Goal: Information Seeking & Learning: Learn about a topic

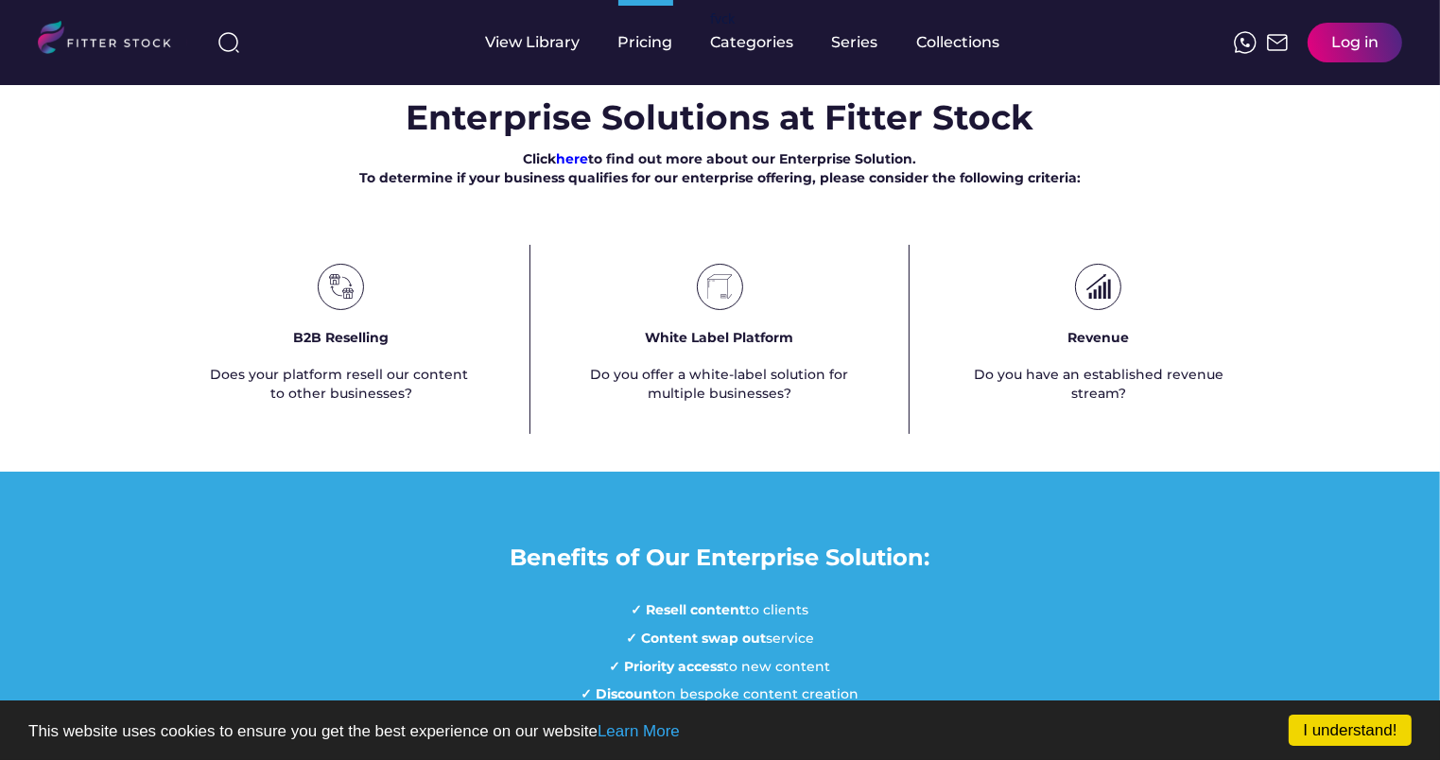
scroll to position [1134, 0]
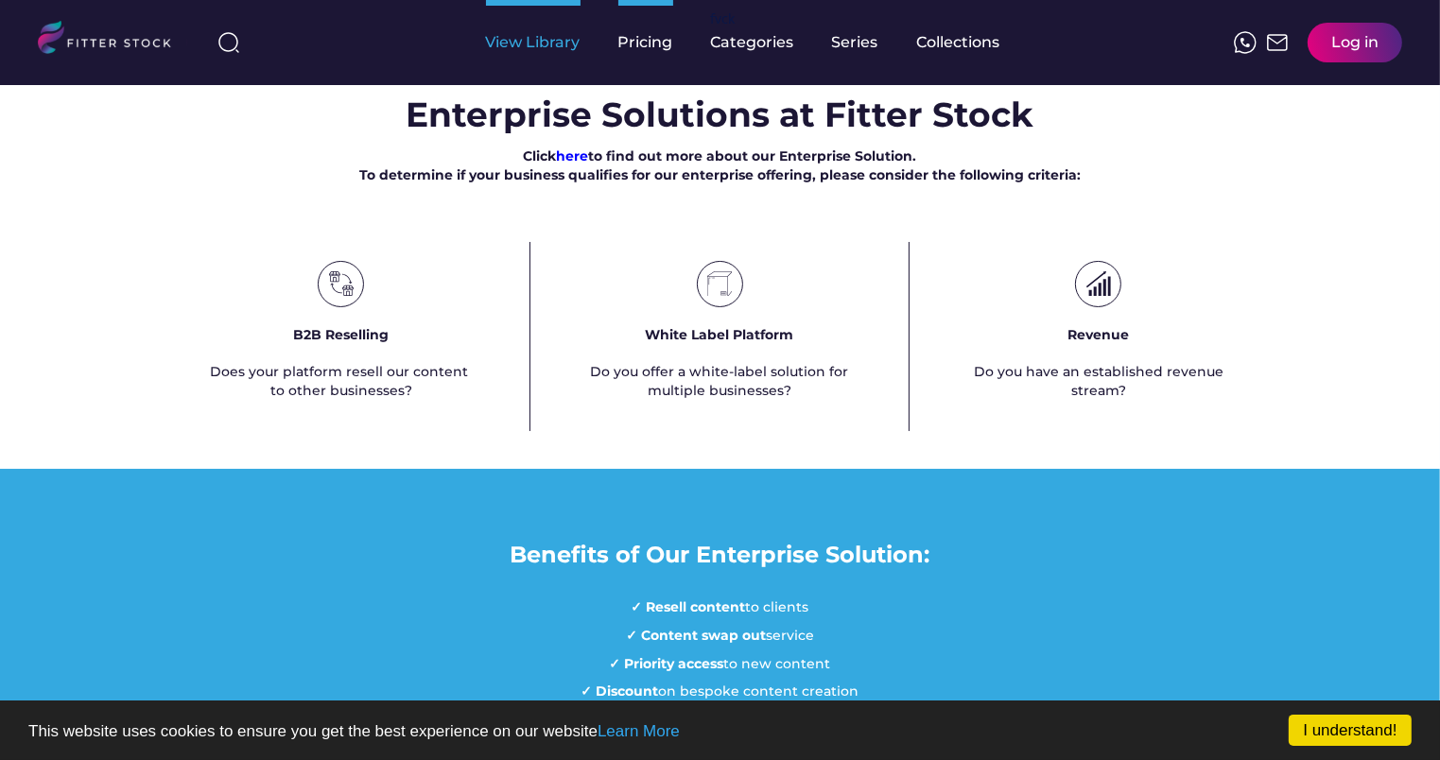
click at [526, 47] on div "View Library" at bounding box center [533, 42] width 95 height 21
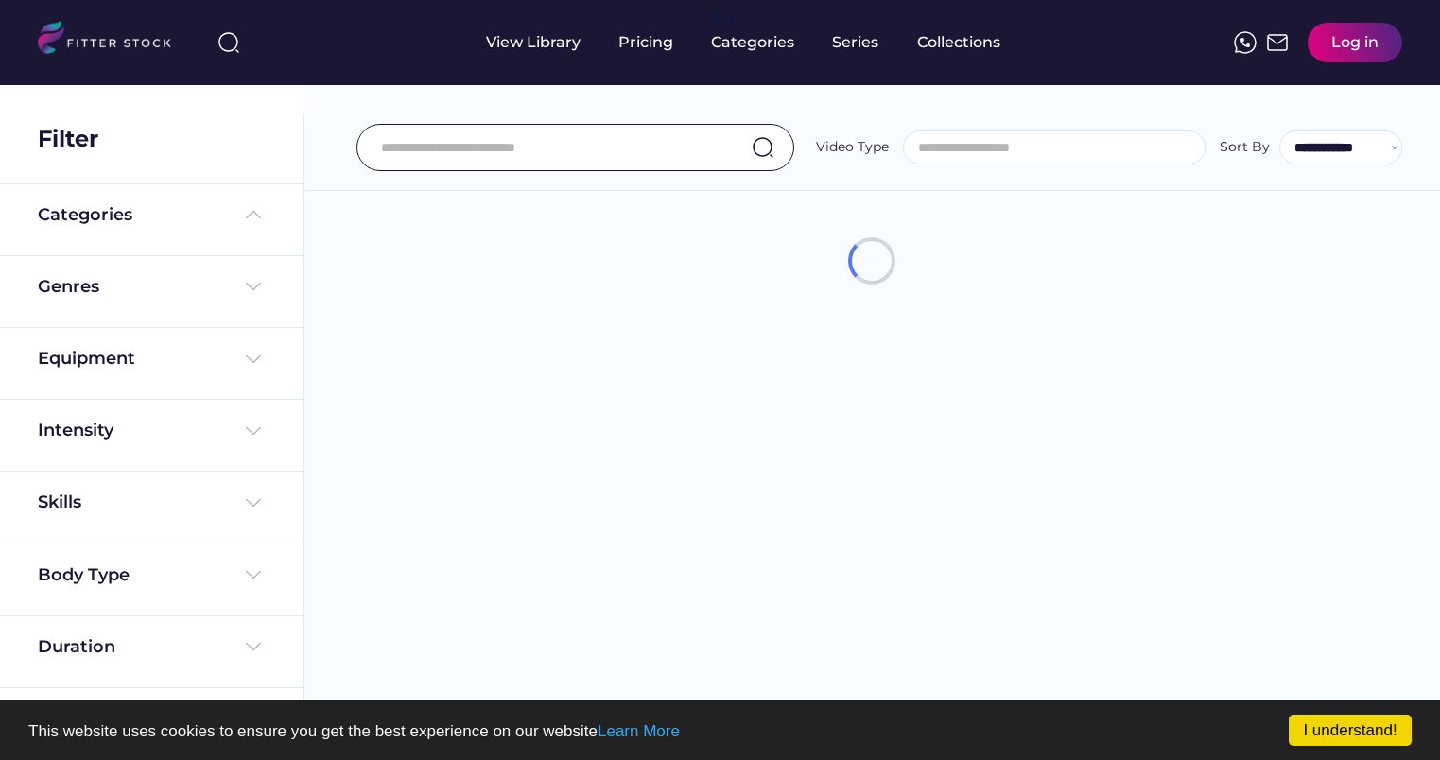
select select
select select "**********"
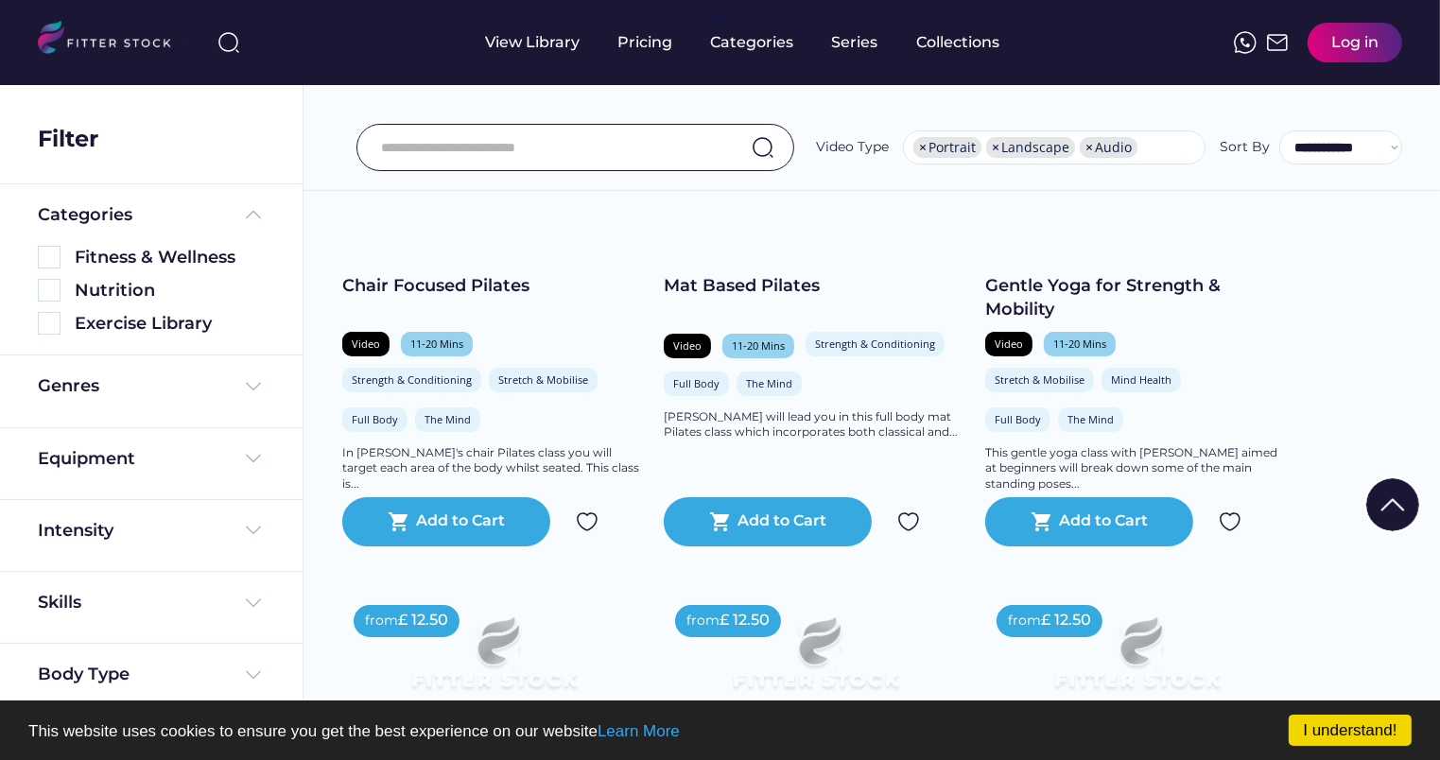
scroll to position [244, 0]
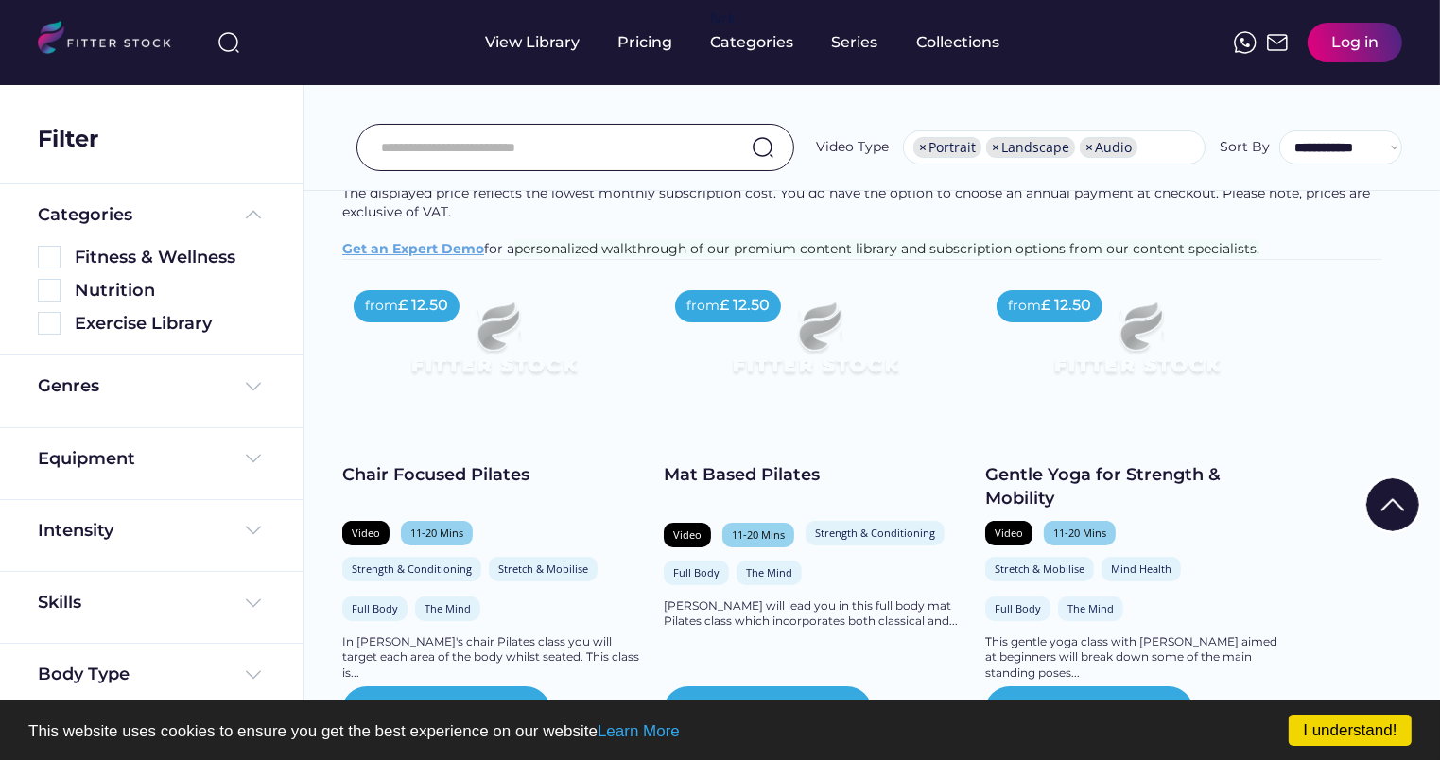
click at [460, 357] on img at bounding box center [493, 347] width 242 height 136
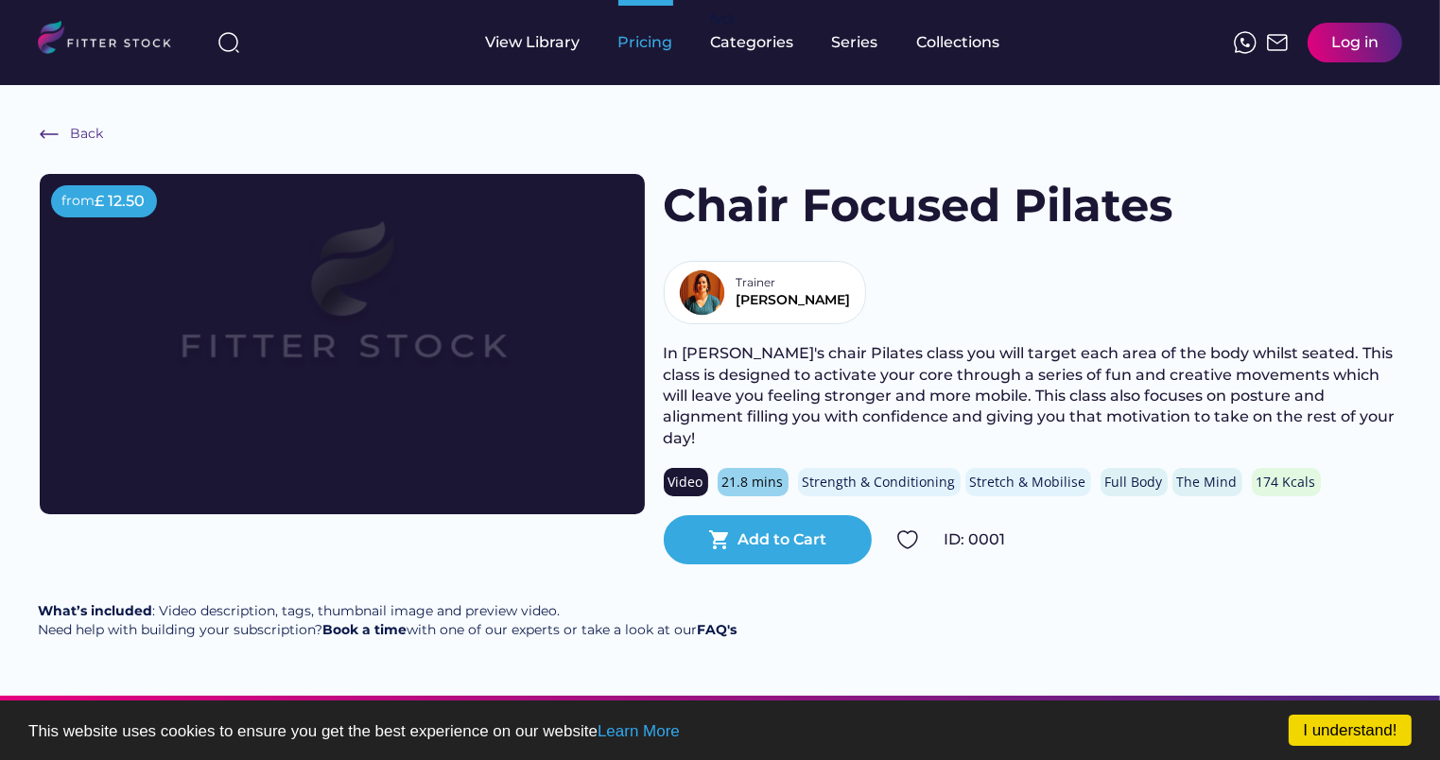
click at [643, 0] on html "I understand! This website uses cookies to ensure you get the best experience o…" at bounding box center [720, 380] width 1440 height 760
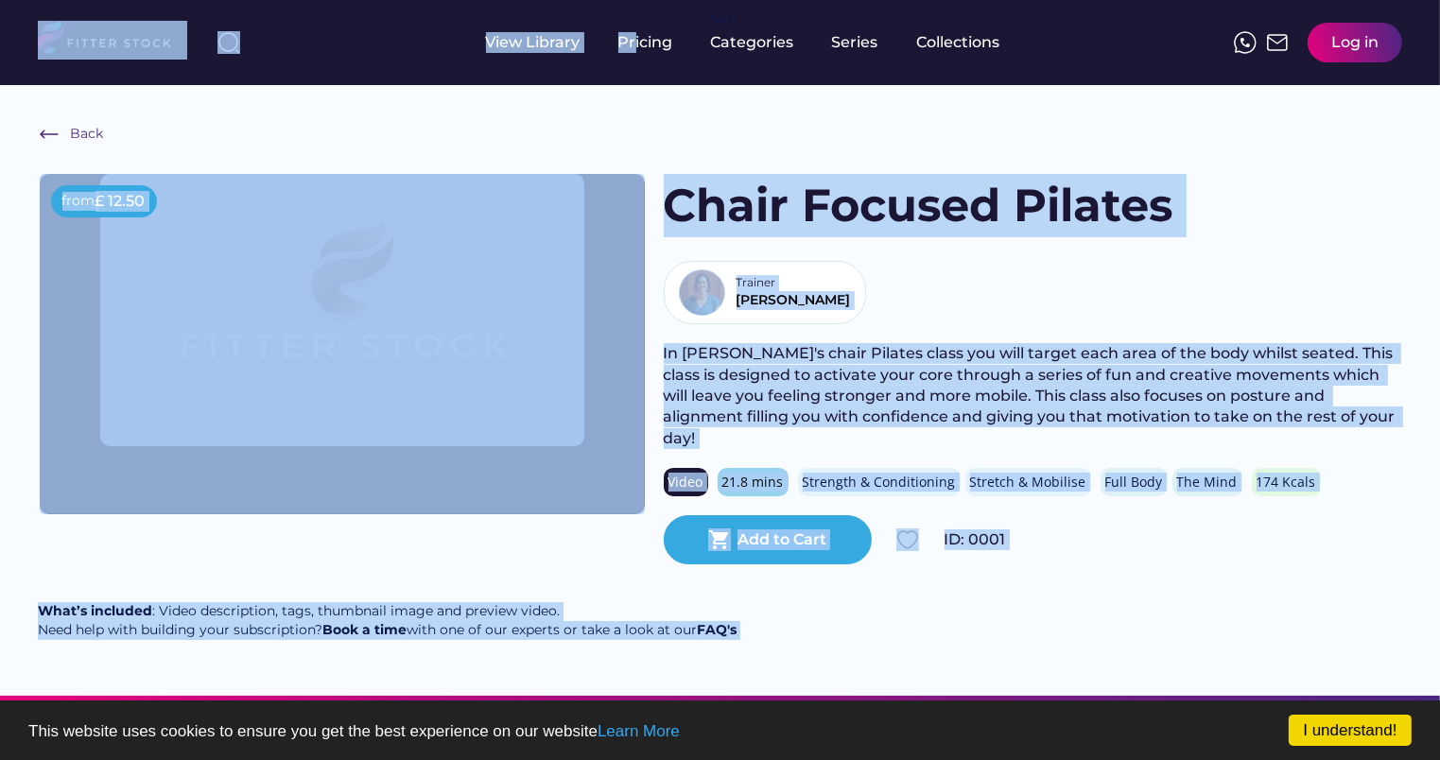
drag, startPoint x: 643, startPoint y: -10, endPoint x: 632, endPoint y: 65, distance: 76.3
click at [632, 64] on div "Pricing" at bounding box center [645, 42] width 55 height 85
click at [633, 49] on div "Pricing" at bounding box center [645, 42] width 55 height 21
